Goal: Book appointment/travel/reservation

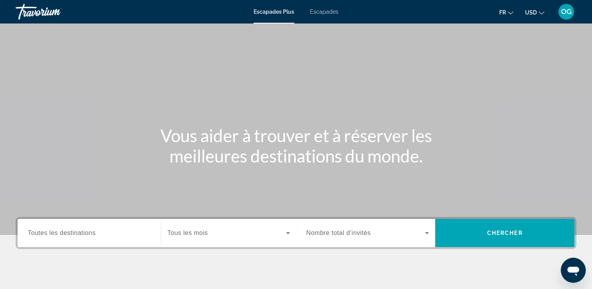
click at [86, 236] on span "Toutes les destinations" at bounding box center [62, 232] width 68 height 7
click at [86, 236] on input "Destination Toutes les destinations" at bounding box center [89, 233] width 123 height 9
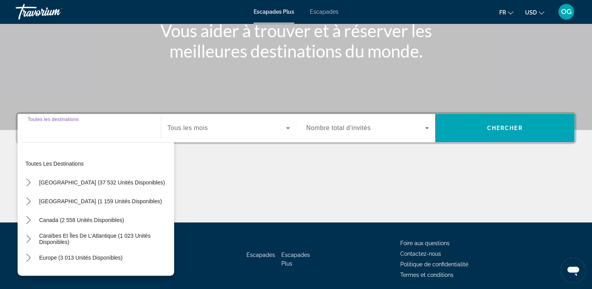
scroll to position [134, 0]
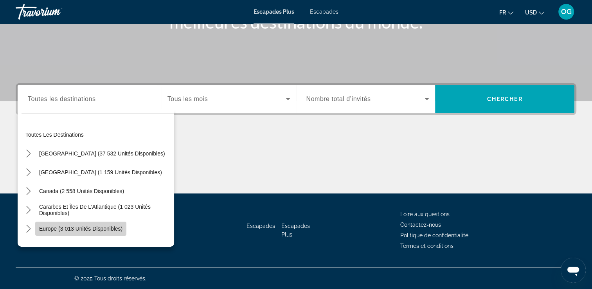
click at [100, 226] on span "Europe (3 013 unités disponibles)" at bounding box center [80, 229] width 83 height 6
type input "**********"
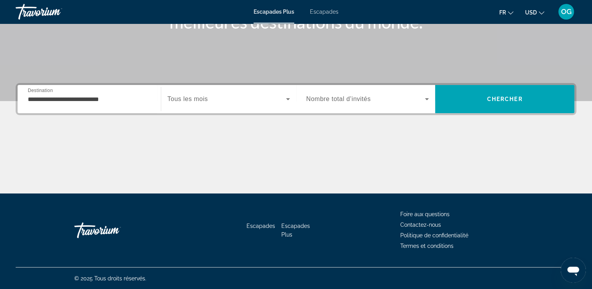
click at [262, 107] on div "Widget de recherche" at bounding box center [229, 99] width 123 height 22
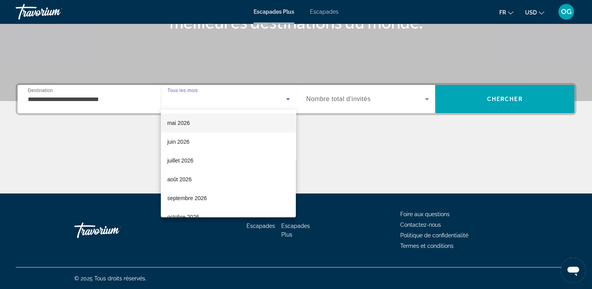
scroll to position [150, 0]
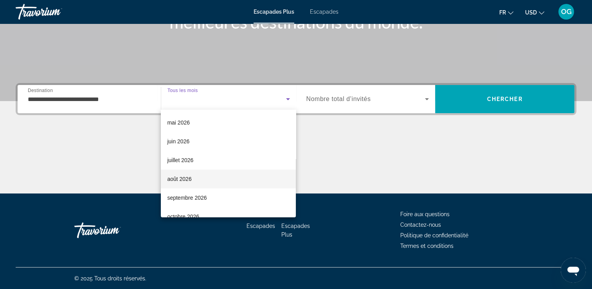
click at [199, 178] on mat-option "août 2026" at bounding box center [228, 179] width 135 height 19
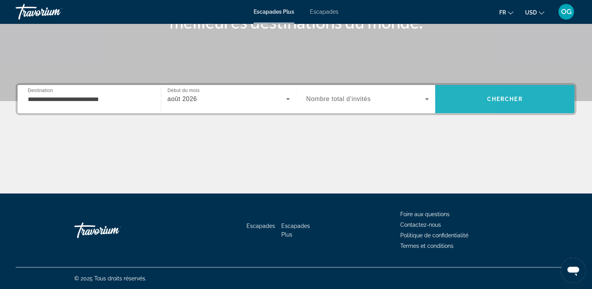
click at [436, 98] on span "Rechercher" at bounding box center [504, 99] width 139 height 19
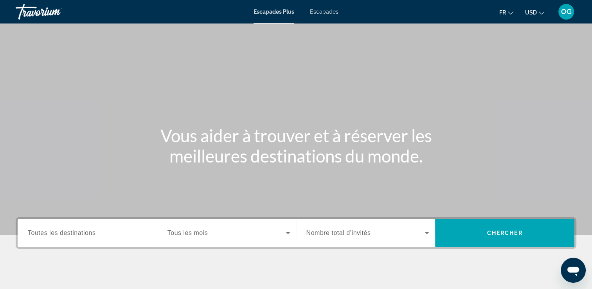
click at [364, 240] on div "Widget de recherche" at bounding box center [368, 233] width 123 height 22
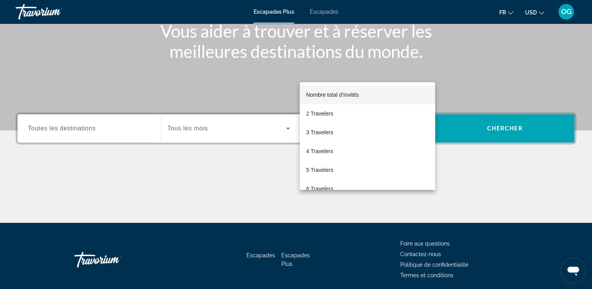
scroll to position [134, 0]
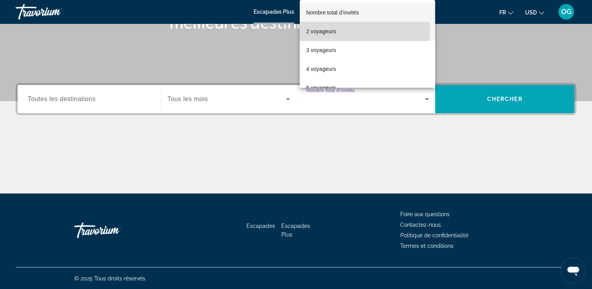
click at [347, 29] on mat-option "2 voyageurs" at bounding box center [367, 31] width 135 height 19
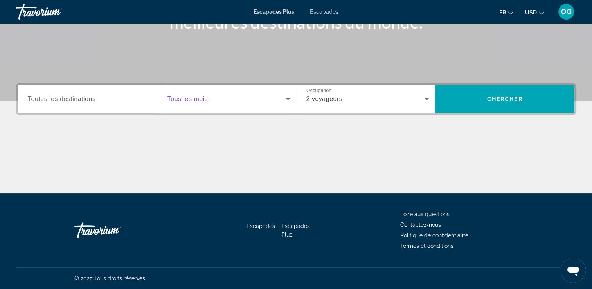
click at [240, 100] on span "Widget de recherche" at bounding box center [227, 98] width 119 height 9
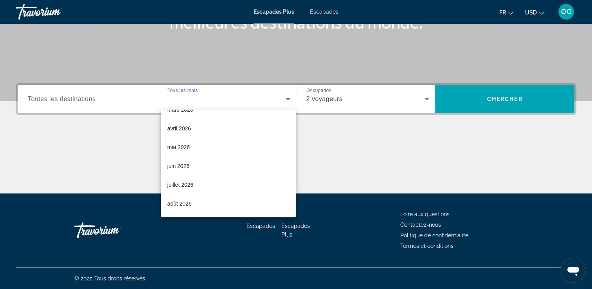
scroll to position [125, 0]
click at [199, 199] on mat-option "août 2026" at bounding box center [228, 203] width 135 height 19
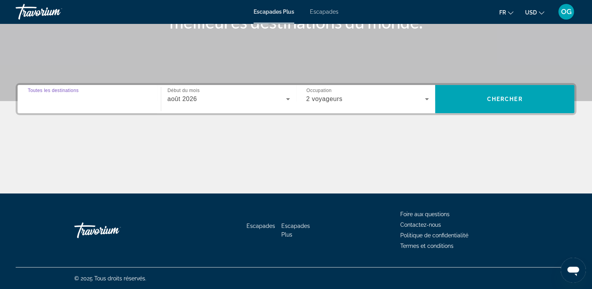
click at [132, 103] on input "Destination Toutes les destinations" at bounding box center [89, 99] width 123 height 9
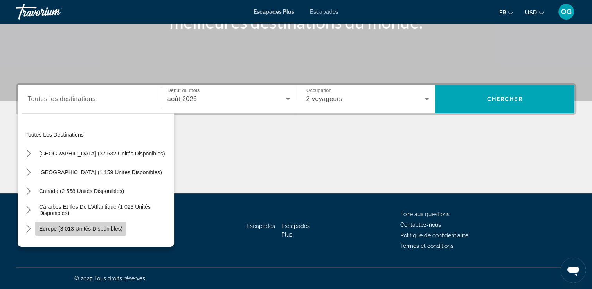
click at [103, 226] on span "Europe (3 013 unités disponibles)" at bounding box center [80, 229] width 83 height 6
type input "**********"
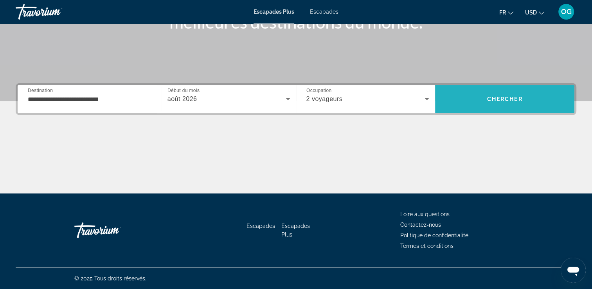
click at [498, 90] on span "Rechercher" at bounding box center [504, 99] width 139 height 19
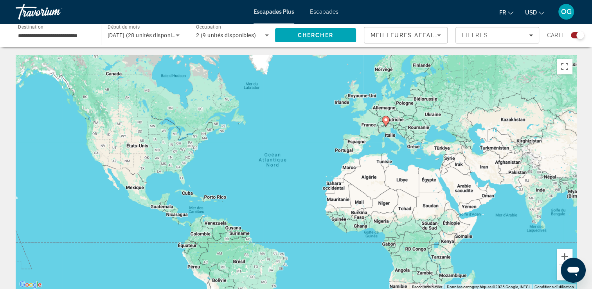
scroll to position [45, 0]
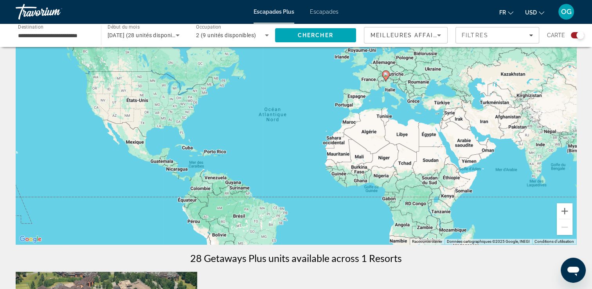
click at [576, 35] on div "Widget de recherche" at bounding box center [577, 35] width 13 height 6
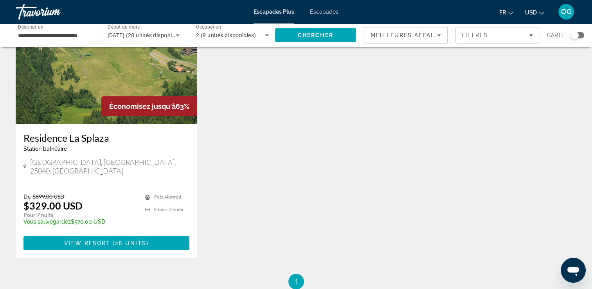
scroll to position [0, 0]
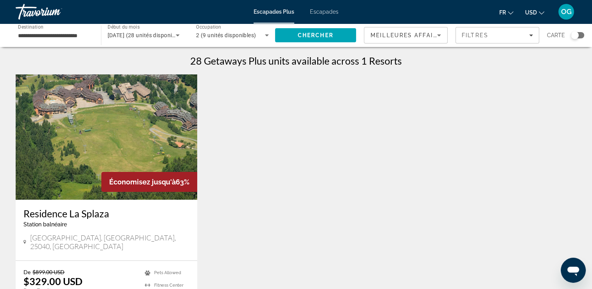
click at [65, 37] on input "**********" at bounding box center [54, 35] width 73 height 9
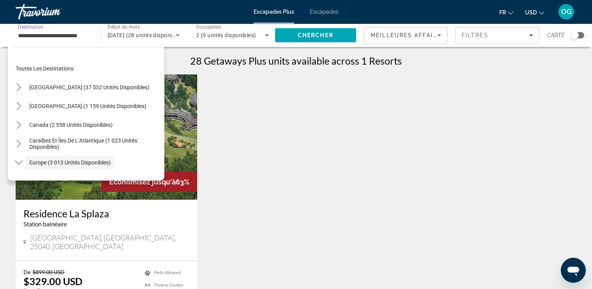
scroll to position [47, 0]
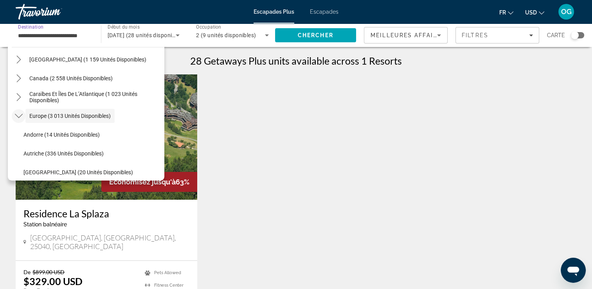
click at [17, 117] on icon "Toggle Europe (3 013 unités disponibles) sous-menu" at bounding box center [19, 116] width 8 height 8
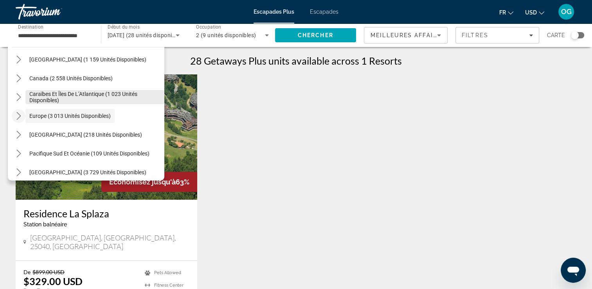
scroll to position [0, 0]
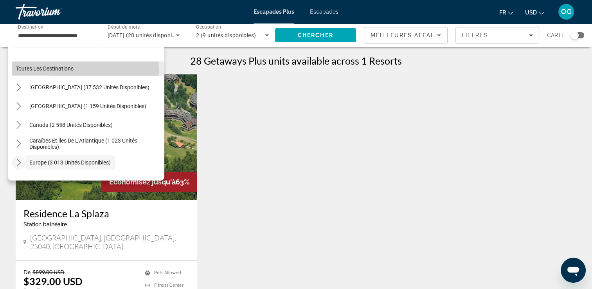
click at [56, 71] on span "Sélectionner une destination : Toutes les destinations" at bounding box center [88, 68] width 153 height 19
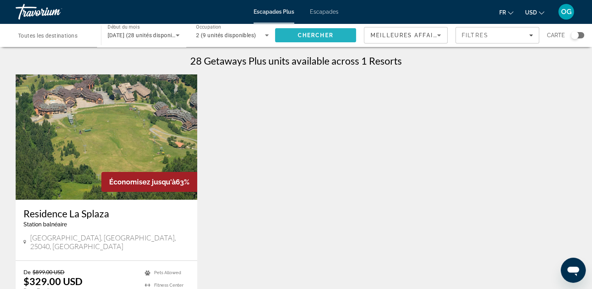
click at [309, 36] on span "Chercher" at bounding box center [316, 35] width 36 height 6
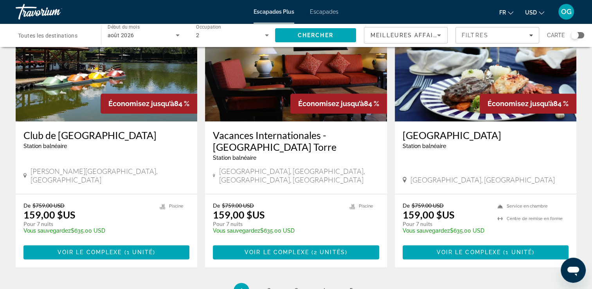
scroll to position [919, 0]
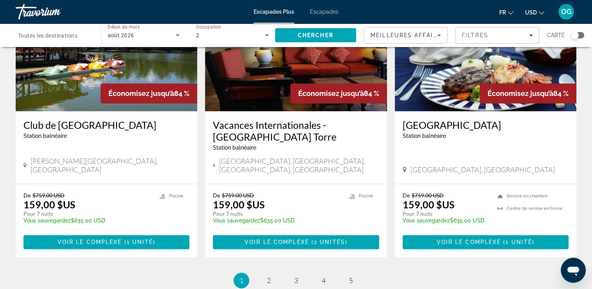
click at [117, 33] on span "août 2026" at bounding box center [121, 35] width 27 height 6
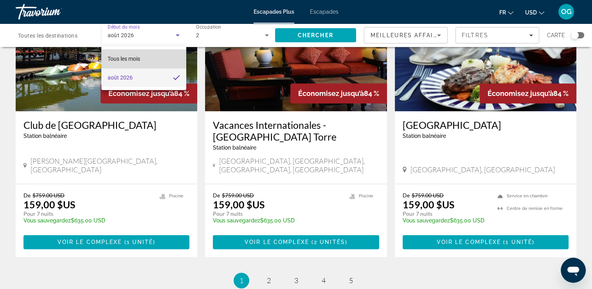
click at [140, 59] on span "Tous les mois" at bounding box center [124, 59] width 32 height 6
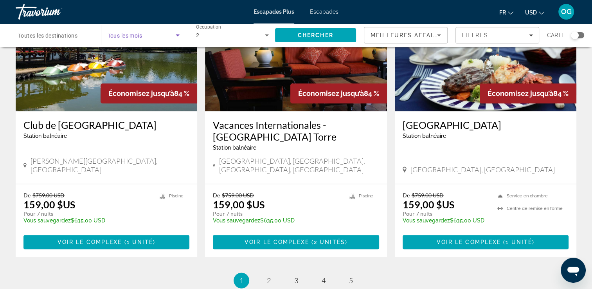
click at [174, 39] on icon "Widget de recherche" at bounding box center [177, 35] width 9 height 9
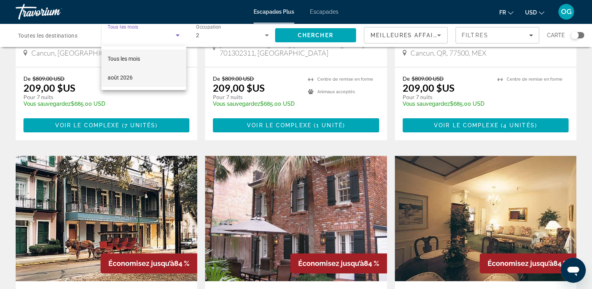
scroll to position [0, 0]
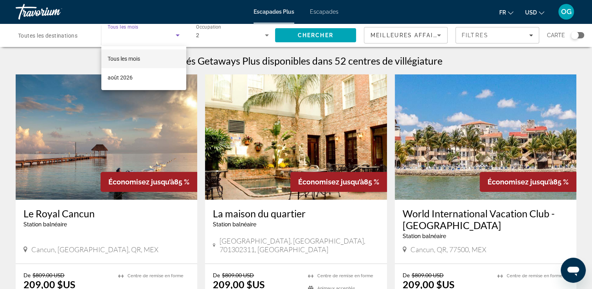
click at [130, 30] on div at bounding box center [296, 144] width 592 height 289
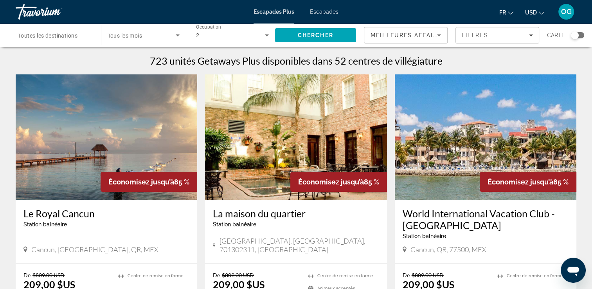
click at [130, 30] on div "Widget de recherche" at bounding box center [144, 35] width 72 height 22
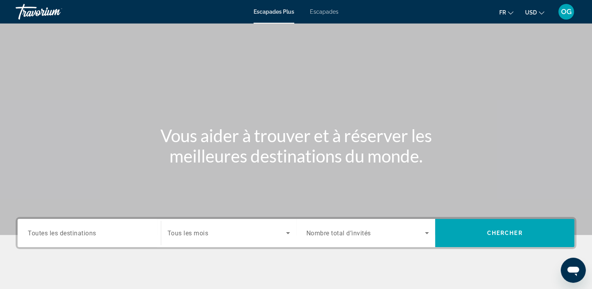
click at [192, 230] on span "Tous les mois" at bounding box center [188, 232] width 41 height 7
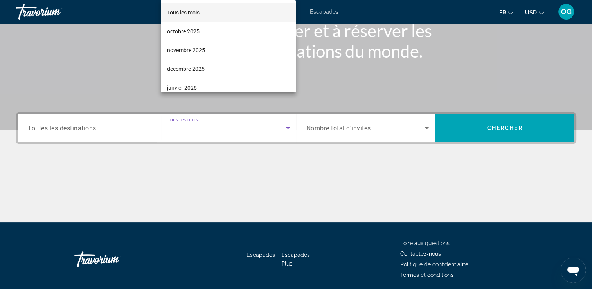
scroll to position [134, 0]
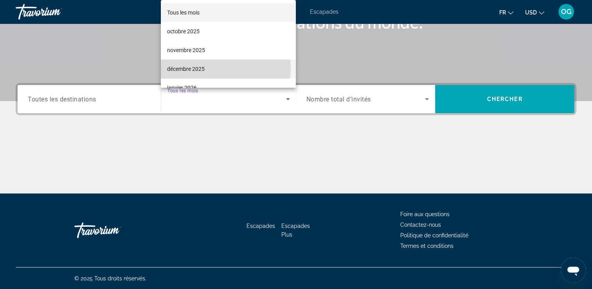
click at [212, 69] on mat-option "décembre 2025" at bounding box center [228, 69] width 135 height 19
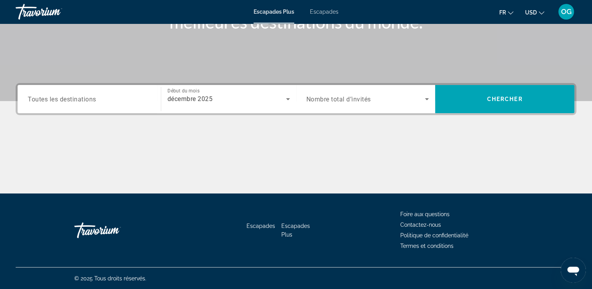
click at [323, 102] on span "Nombre total d’invités" at bounding box center [339, 99] width 65 height 7
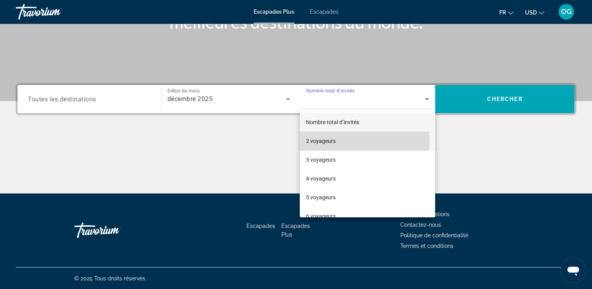
click at [330, 140] on font "2 voyageurs" at bounding box center [321, 141] width 30 height 6
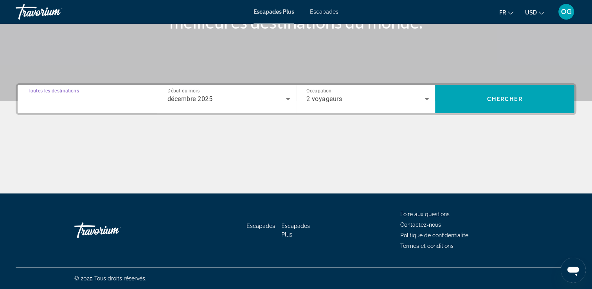
click at [113, 98] on input "Destination Toutes les destinations" at bounding box center [89, 99] width 123 height 9
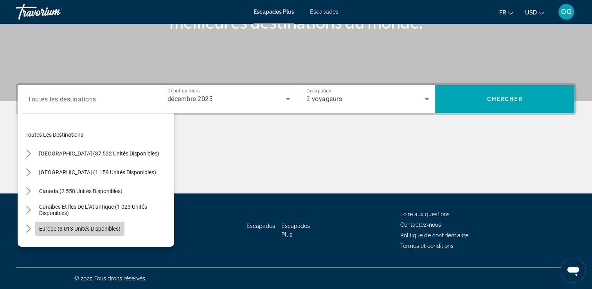
click at [87, 226] on span "Europe (3 013 unités disponibles)" at bounding box center [79, 229] width 81 height 6
type input "**********"
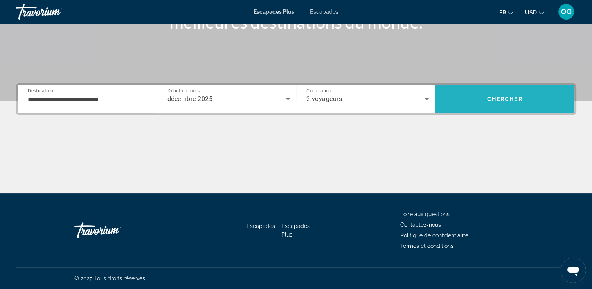
click at [496, 99] on span "Chercher" at bounding box center [505, 99] width 36 height 6
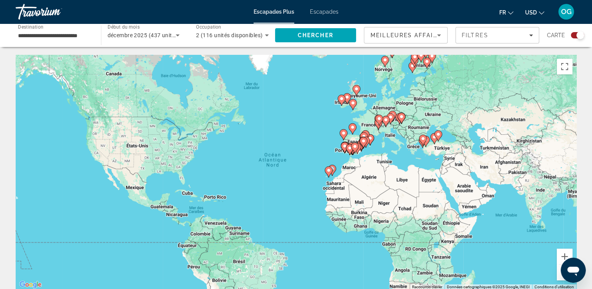
click at [571, 39] on div "Carte" at bounding box center [565, 35] width 37 height 16
click at [580, 35] on div "Widget de recherche" at bounding box center [581, 35] width 8 height 8
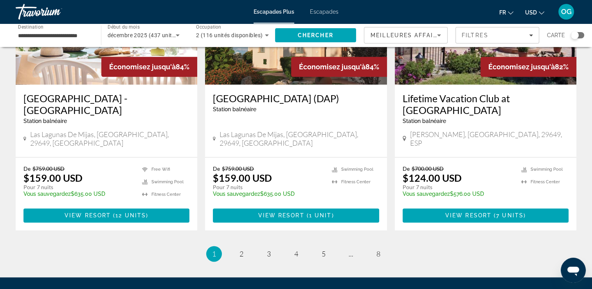
scroll to position [952, 0]
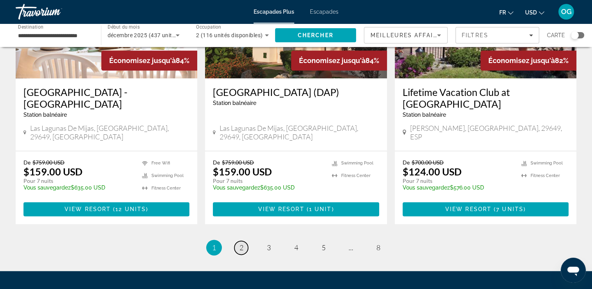
click at [242, 243] on span "2" at bounding box center [242, 247] width 4 height 9
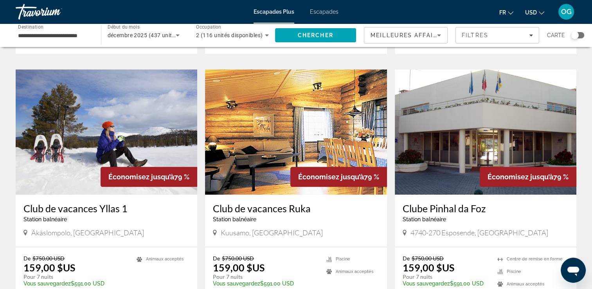
scroll to position [977, 0]
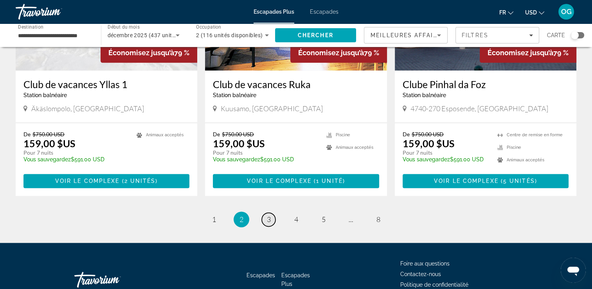
click at [268, 215] on span "3" at bounding box center [269, 219] width 4 height 9
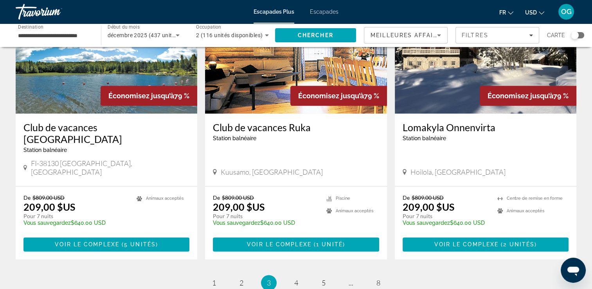
scroll to position [919, 0]
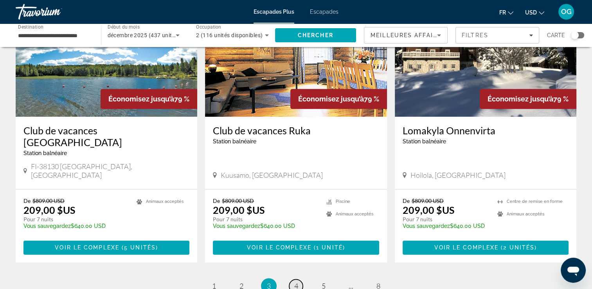
click at [298, 282] on span "4" at bounding box center [296, 286] width 4 height 9
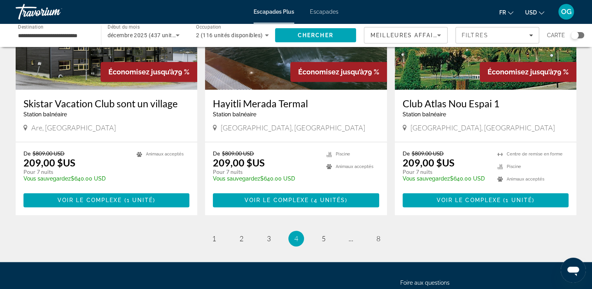
scroll to position [989, 0]
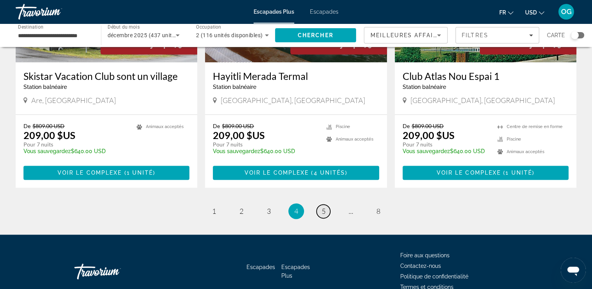
click at [320, 204] on link "page 5" at bounding box center [324, 211] width 14 height 14
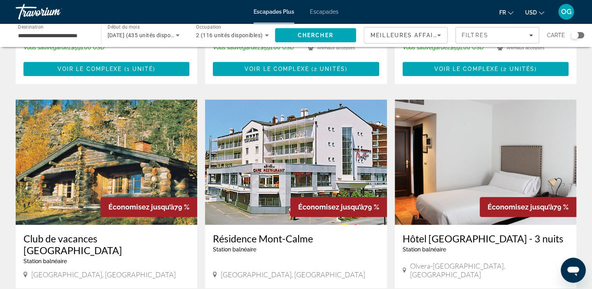
scroll to position [815, 0]
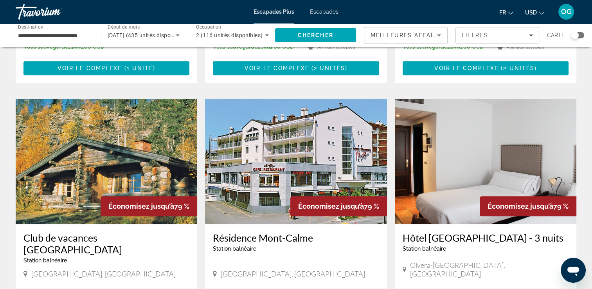
drag, startPoint x: 444, startPoint y: 142, endPoint x: 504, endPoint y: 100, distance: 73.4
click at [504, 100] on img "Contenu principal" at bounding box center [486, 161] width 182 height 125
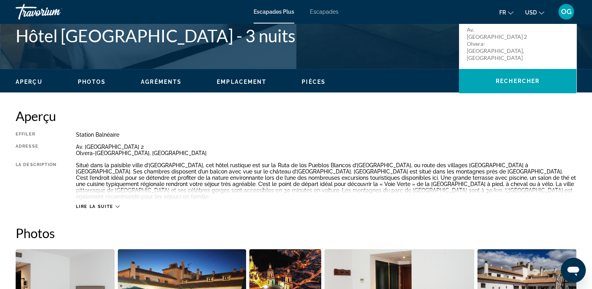
scroll to position [205, 0]
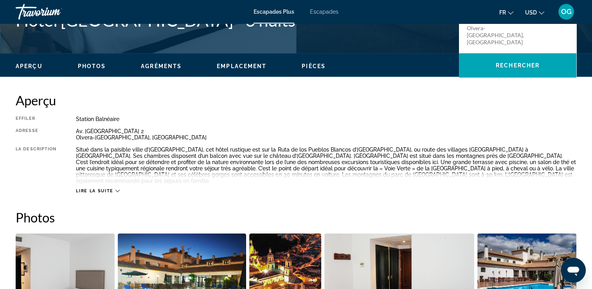
click at [111, 188] on span "Lire la suite" at bounding box center [94, 190] width 37 height 5
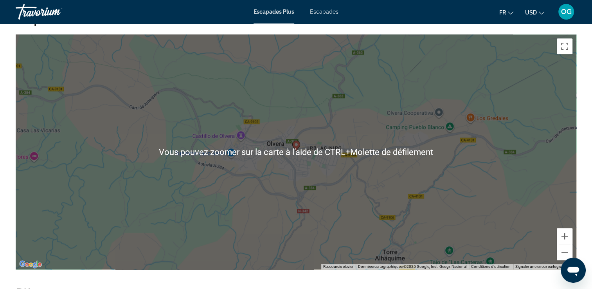
scroll to position [855, 0]
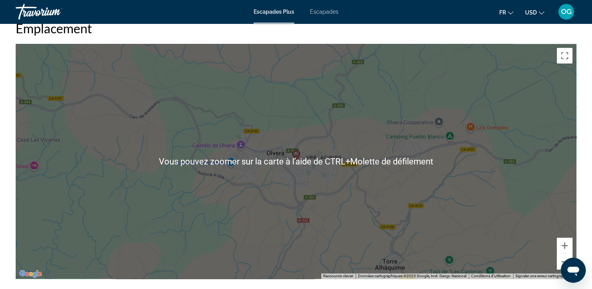
click at [308, 181] on div "Pour activer le glissement avec le clavier, appuyez sur Alt+Entrée. Une fois ce…" at bounding box center [296, 161] width 561 height 235
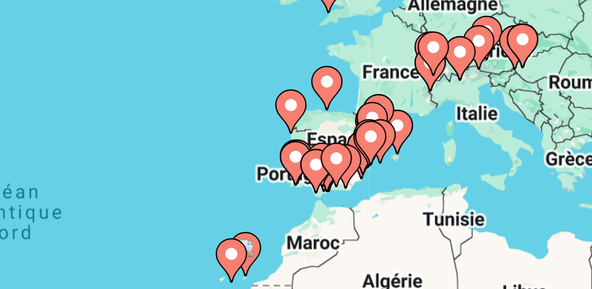
drag, startPoint x: 354, startPoint y: 141, endPoint x: 344, endPoint y: 132, distance: 13.6
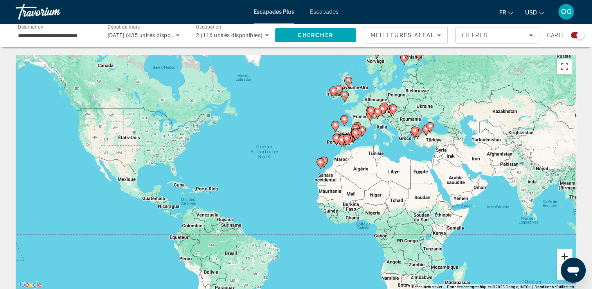
click at [565, 253] on button "Zoom avant" at bounding box center [565, 257] width 16 height 16
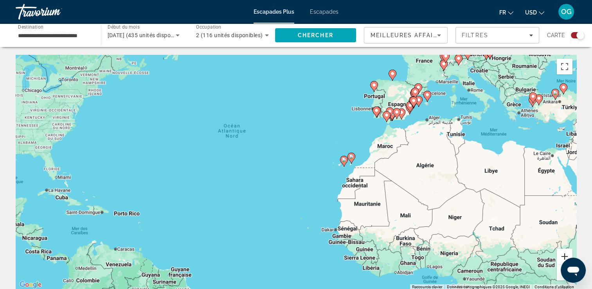
click at [565, 253] on button "Zoom avant" at bounding box center [565, 257] width 16 height 16
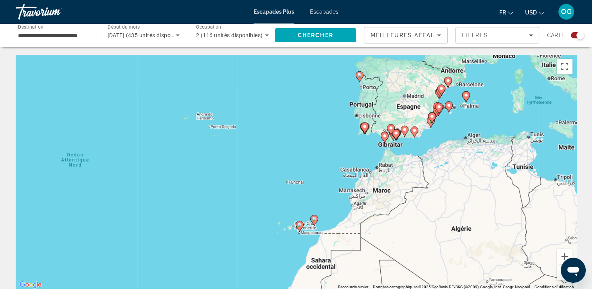
drag, startPoint x: 481, startPoint y: 91, endPoint x: 380, endPoint y: 172, distance: 129.3
click at [380, 172] on div "Pour activer le glissement avec le clavier, appuyez sur Alt+Entrée. Une fois ce…" at bounding box center [296, 172] width 561 height 235
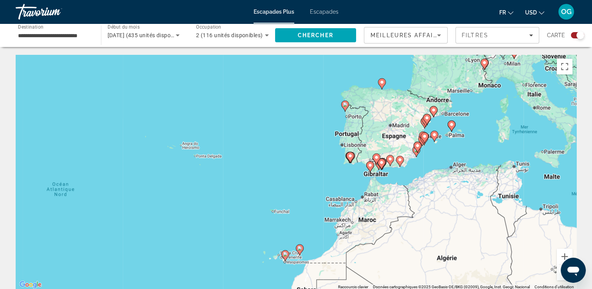
drag, startPoint x: 388, startPoint y: 146, endPoint x: 358, endPoint y: 224, distance: 82.8
click at [358, 224] on div "Pour activer le glissement avec le clavier, appuyez sur Alt+Entrée. Une fois ce…" at bounding box center [296, 172] width 561 height 235
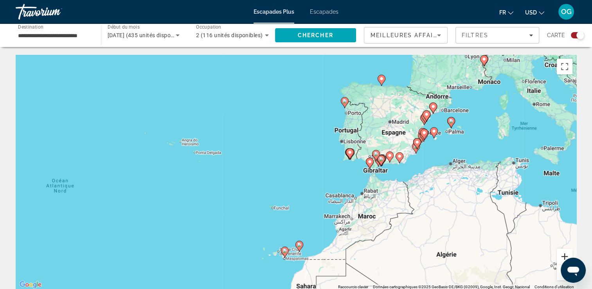
click at [567, 253] on button "Zoom avant" at bounding box center [565, 257] width 16 height 16
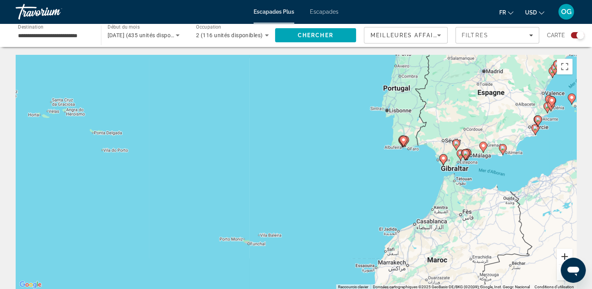
click at [567, 253] on button "Zoom avant" at bounding box center [565, 257] width 16 height 16
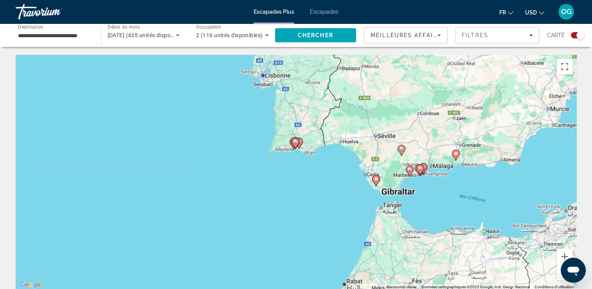
drag, startPoint x: 543, startPoint y: 152, endPoint x: 327, endPoint y: 178, distance: 218.5
click at [327, 179] on div "Pour activer le glissement avec le clavier, appuyez sur Alt+Entrée. Une fois ce…" at bounding box center [296, 172] width 561 height 235
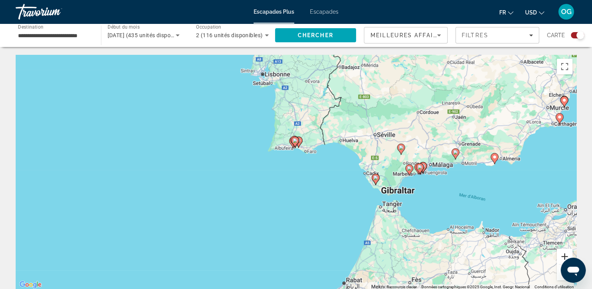
click at [564, 254] on button "Zoom avant" at bounding box center [565, 257] width 16 height 16
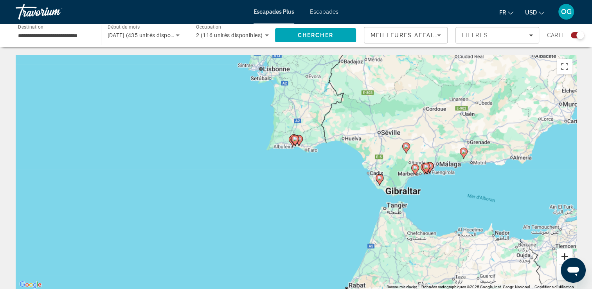
click at [564, 254] on button "Zoom avant" at bounding box center [565, 257] width 16 height 16
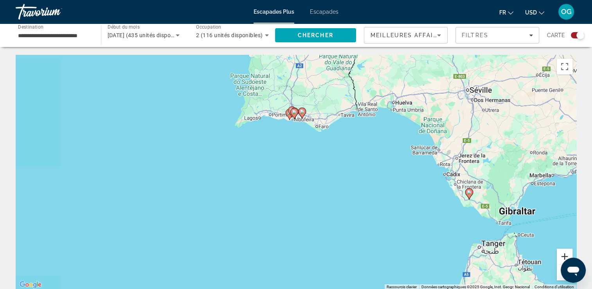
click at [564, 254] on button "Zoom avant" at bounding box center [565, 257] width 16 height 16
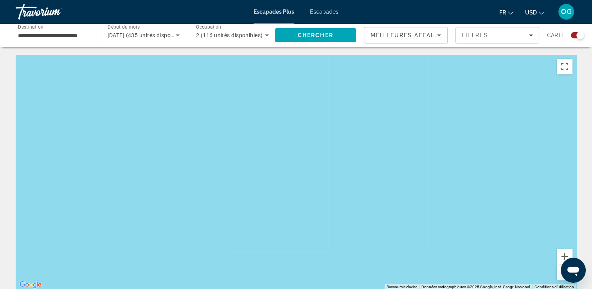
drag, startPoint x: 562, startPoint y: 276, endPoint x: 1, endPoint y: 18, distance: 617.6
click at [562, 276] on button "Zoom arrière" at bounding box center [565, 273] width 16 height 16
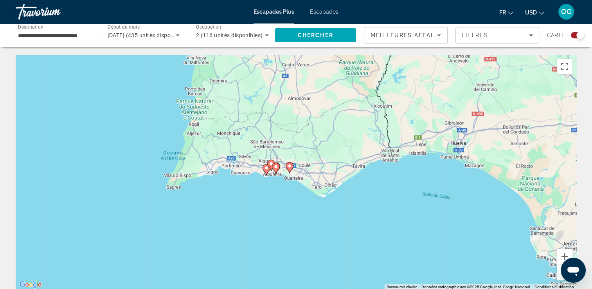
drag, startPoint x: 339, startPoint y: 123, endPoint x: 424, endPoint y: 206, distance: 119.1
click at [321, 225] on div "Pour activer le glissement avec le clavier, appuyez sur Alt+Entrée. Une fois ce…" at bounding box center [296, 172] width 561 height 235
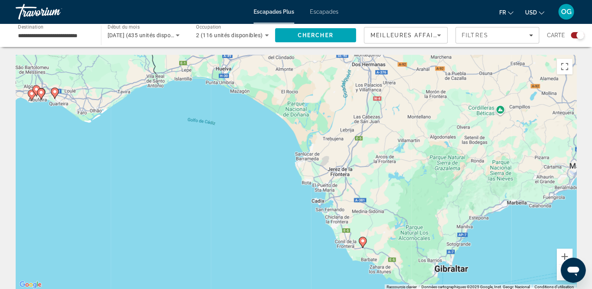
drag, startPoint x: 518, startPoint y: 204, endPoint x: 229, endPoint y: 110, distance: 304.4
click at [229, 110] on div "Pour activer le glissement avec le clavier, appuyez sur Alt+Entrée. Une fois ce…" at bounding box center [296, 172] width 561 height 235
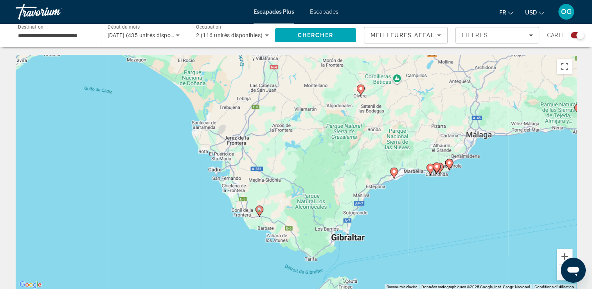
drag, startPoint x: 300, startPoint y: 200, endPoint x: 181, endPoint y: 157, distance: 127.1
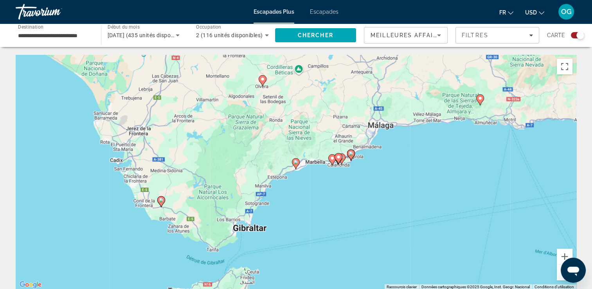
drag, startPoint x: 373, startPoint y: 153, endPoint x: 302, endPoint y: 190, distance: 79.5
click at [302, 190] on div "Pour activer le glissement avec le clavier, appuyez sur Alt+Entrée. Une fois ce…" at bounding box center [296, 172] width 561 height 235
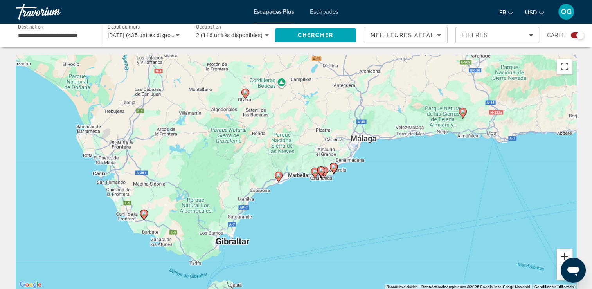
click at [568, 256] on button "Zoom avant" at bounding box center [565, 257] width 16 height 16
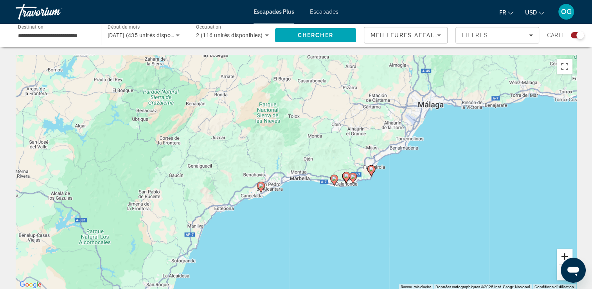
click at [568, 256] on button "Zoom avant" at bounding box center [565, 257] width 16 height 16
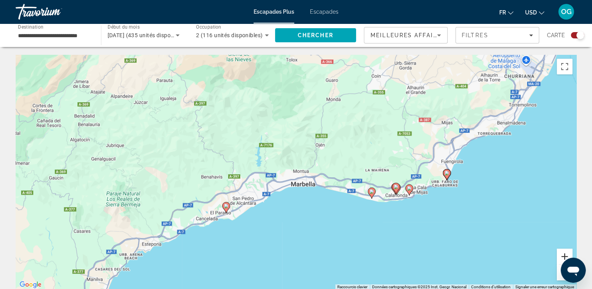
click at [562, 256] on button "Zoom avant" at bounding box center [565, 257] width 16 height 16
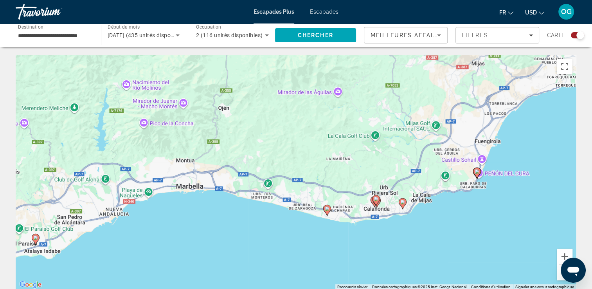
drag, startPoint x: 454, startPoint y: 194, endPoint x: 330, endPoint y: 184, distance: 124.9
click at [330, 184] on div "Pour activer le glissement avec le clavier, appuyez sur Alt+Entrée. Une fois ce…" at bounding box center [296, 172] width 561 height 235
click at [402, 204] on image "Contenu principal" at bounding box center [403, 202] width 5 height 5
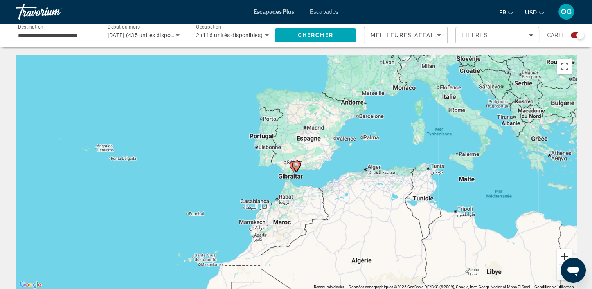
click at [563, 255] on button "Zoom avant" at bounding box center [565, 257] width 16 height 16
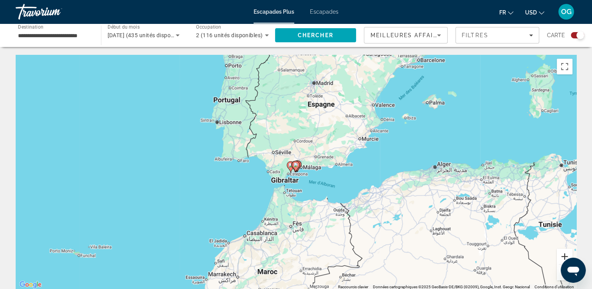
click at [563, 255] on button "Zoom avant" at bounding box center [565, 257] width 16 height 16
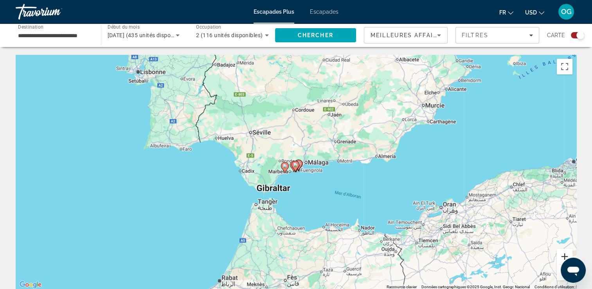
click at [563, 255] on button "Zoom avant" at bounding box center [565, 257] width 16 height 16
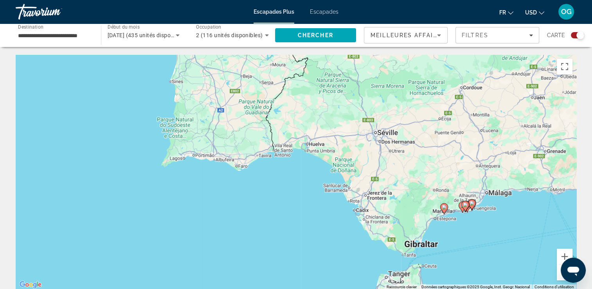
drag, startPoint x: 99, startPoint y: 128, endPoint x: 296, endPoint y: 172, distance: 201.8
click at [296, 172] on div "Pour activer le glissement avec le clavier, appuyez sur Alt+Entrée. Une fois ce…" at bounding box center [296, 172] width 561 height 235
click at [565, 256] on button "Zoom avant" at bounding box center [565, 257] width 16 height 16
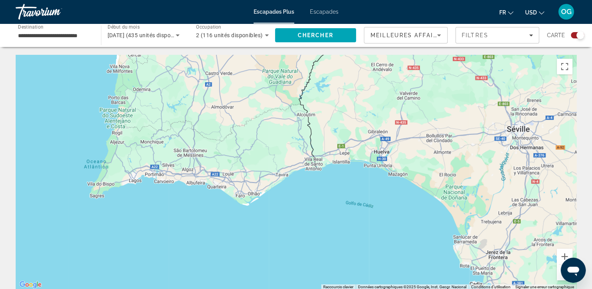
drag, startPoint x: 247, startPoint y: 173, endPoint x: 309, endPoint y: 207, distance: 70.3
click at [309, 207] on div "Pour activer le glissement avec le clavier, appuyez sur Alt+Entrée. Une fois ce…" at bounding box center [296, 172] width 561 height 235
click at [576, 38] on div "Widget de recherche" at bounding box center [577, 35] width 13 height 6
